Goal: Register for event/course

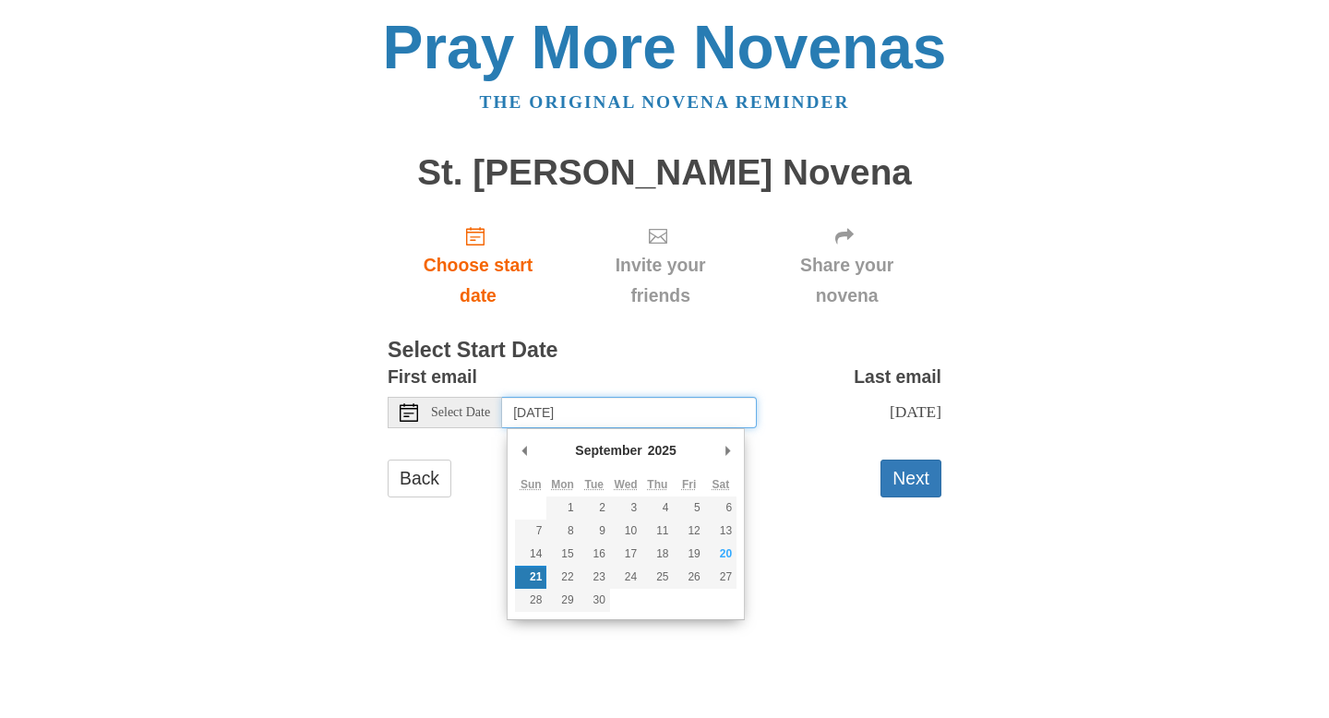
click at [673, 415] on input "Sunday, September 21st" at bounding box center [629, 412] width 255 height 31
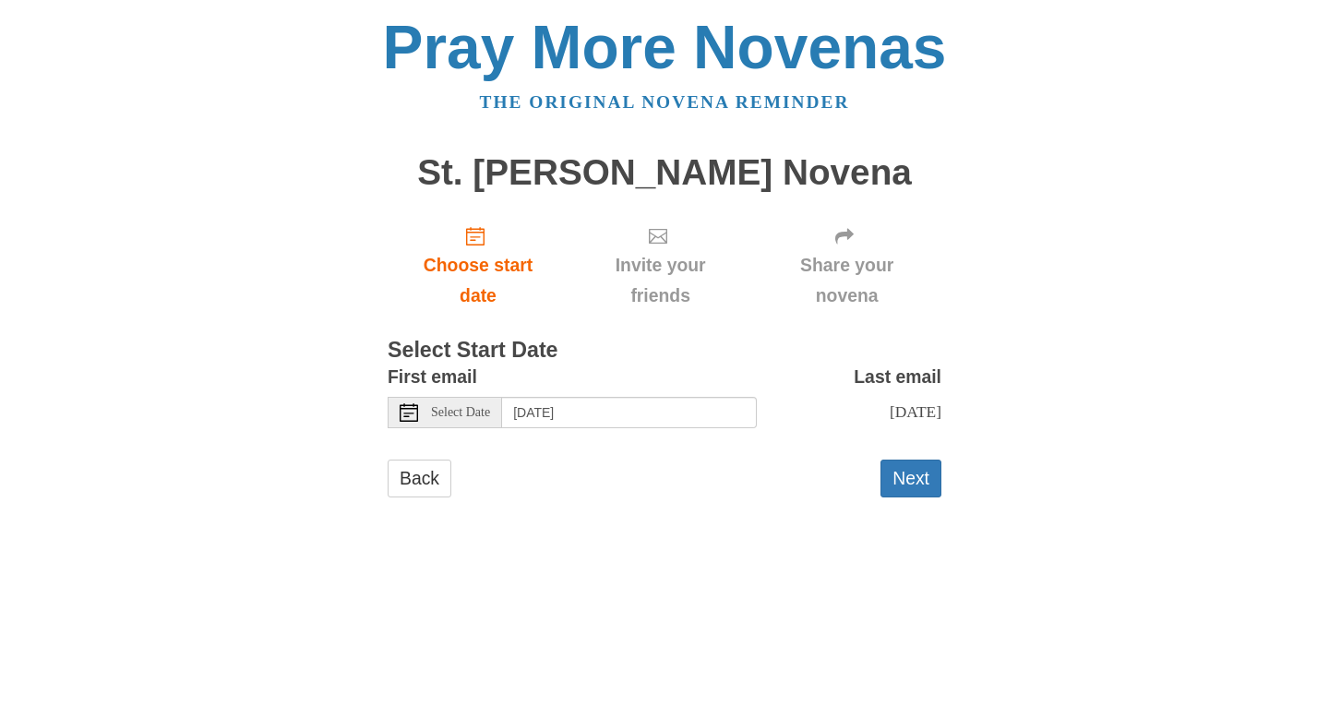
click at [473, 417] on span "Select Date" at bounding box center [460, 412] width 59 height 13
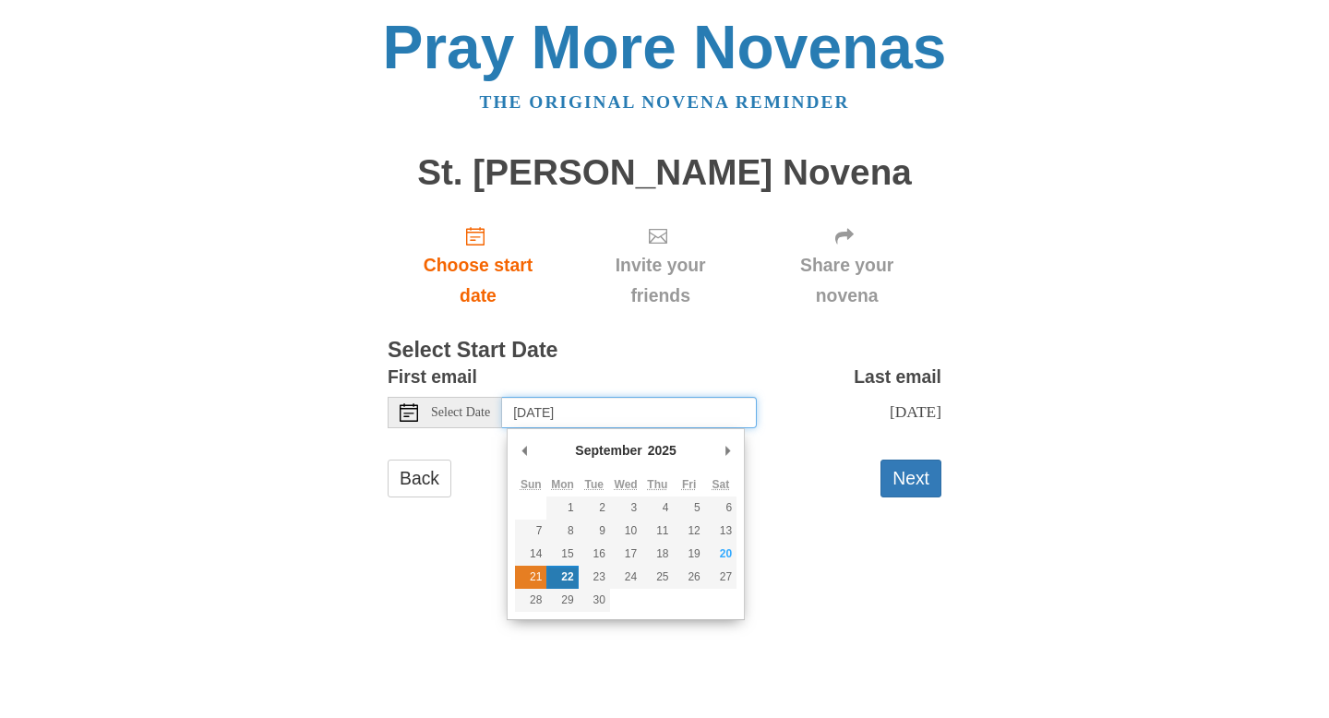
type input "Sunday, September 21st"
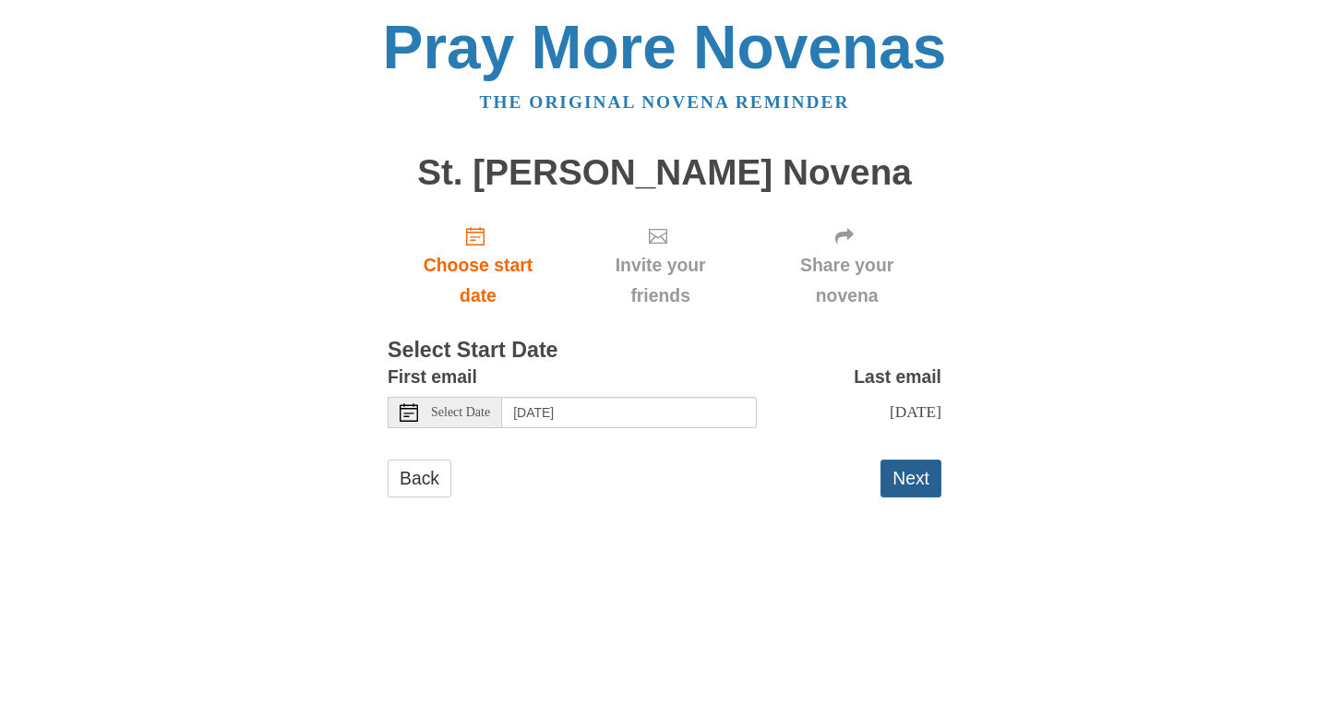
click at [897, 479] on button "Next" at bounding box center [910, 478] width 61 height 38
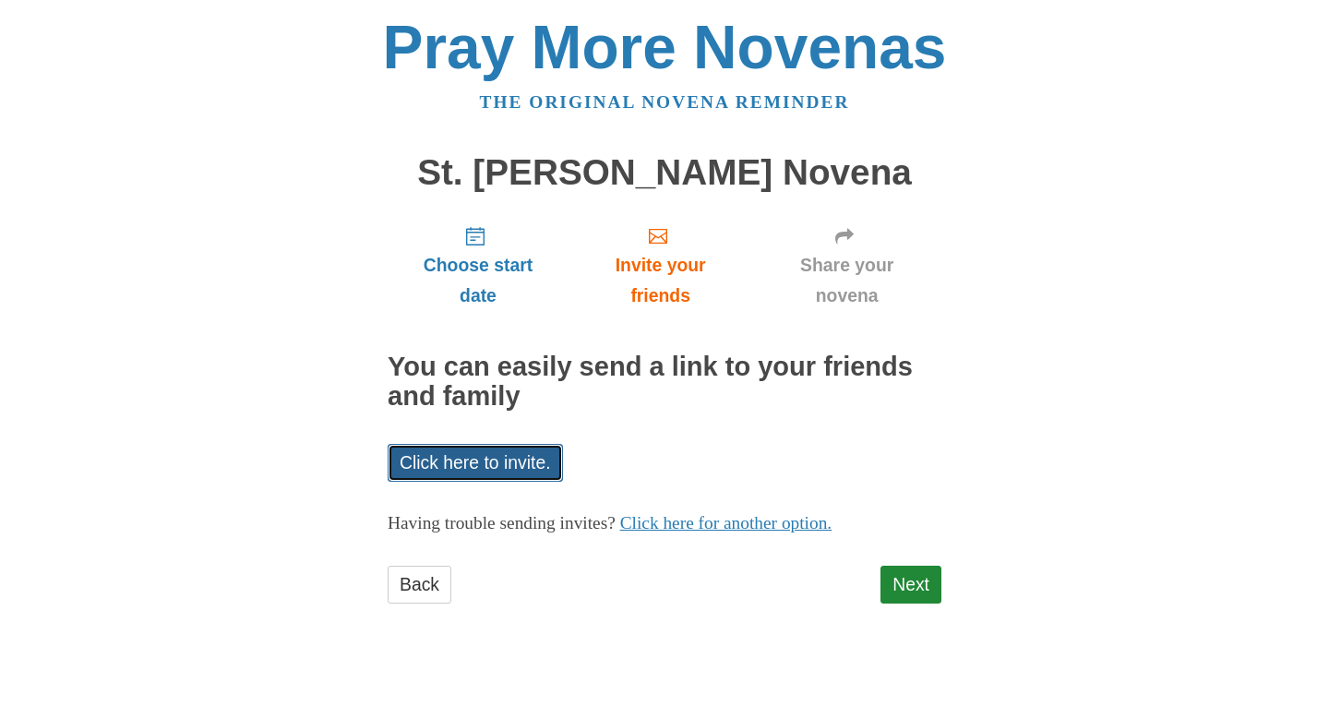
click at [518, 471] on link "Click here to invite." at bounding box center [474, 463] width 175 height 38
